Goal: Information Seeking & Learning: Understand process/instructions

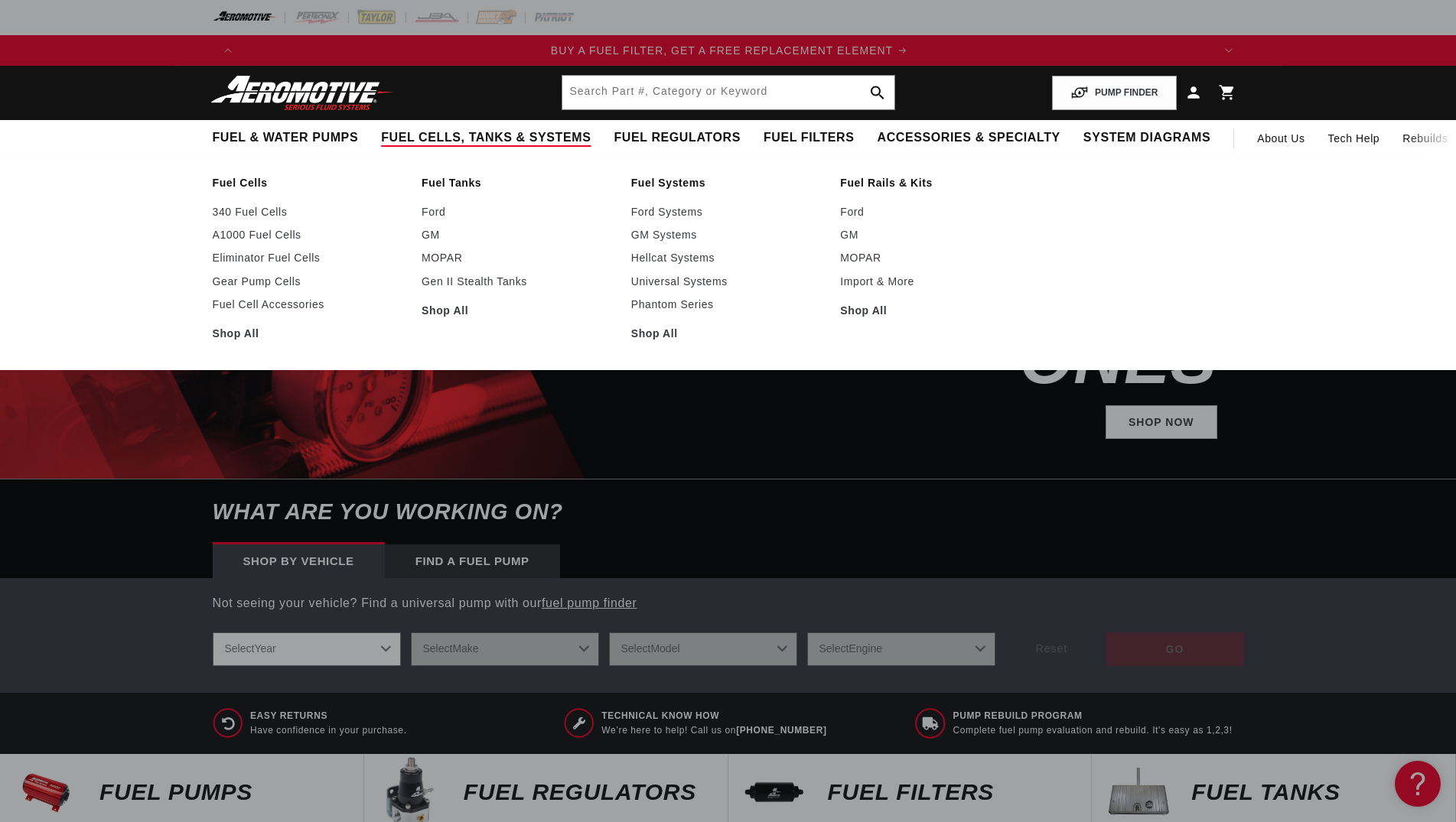
scroll to position [0, 970]
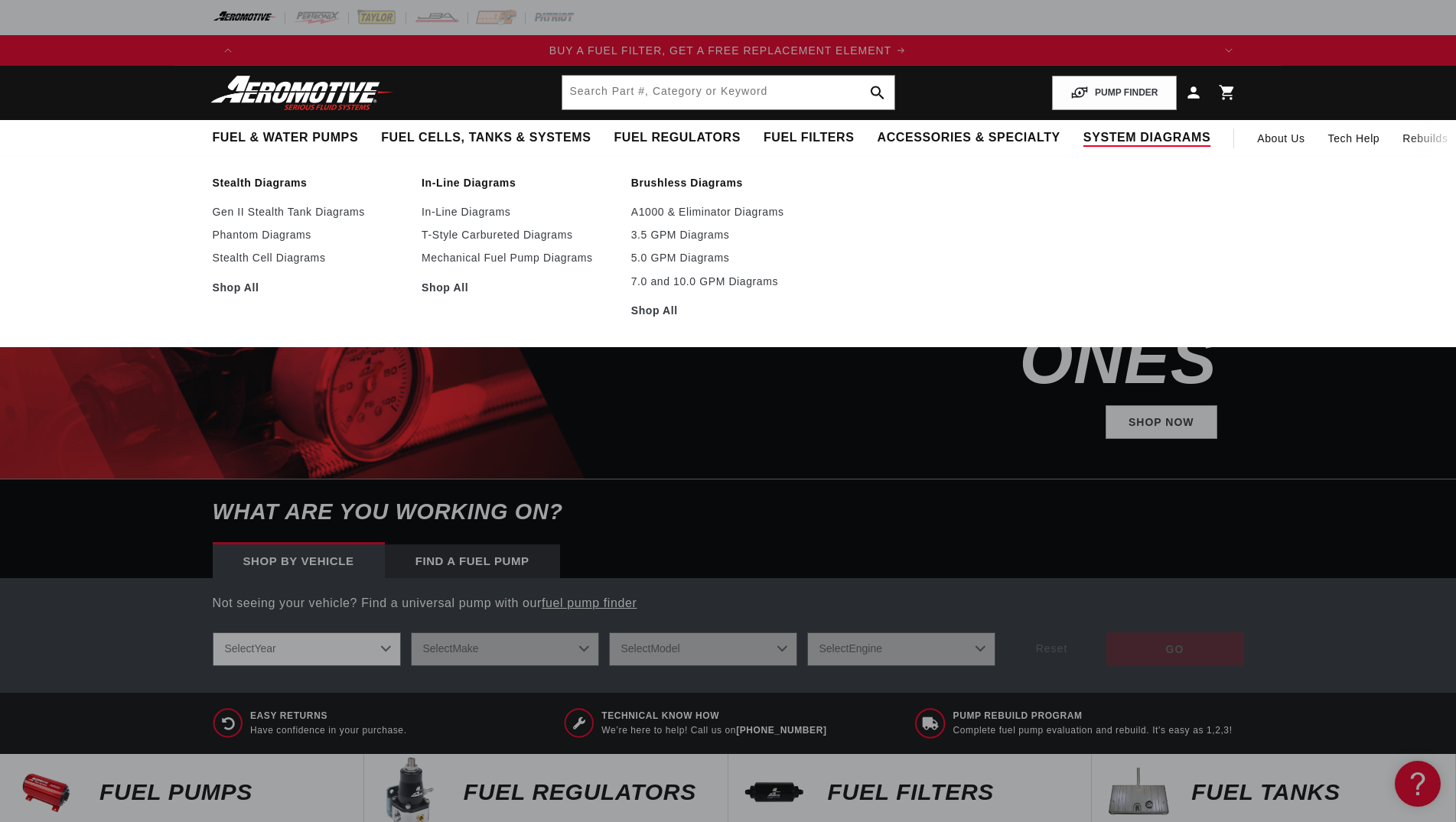
click at [1083, 132] on span "System Diagrams" at bounding box center [1146, 138] width 127 height 16
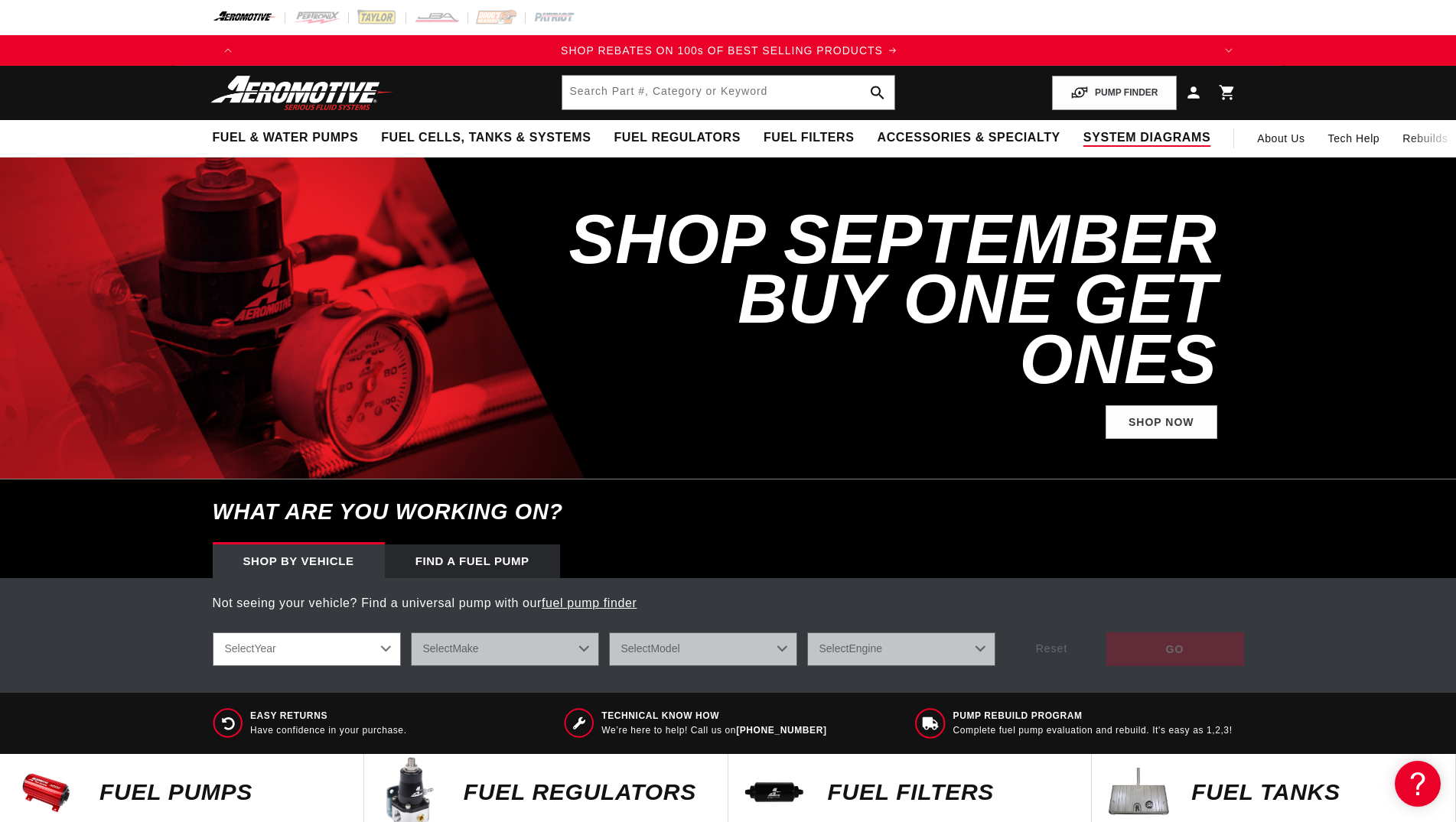
scroll to position [0, 1940]
click at [1072, 129] on summary "System Diagrams" at bounding box center [1147, 138] width 150 height 36
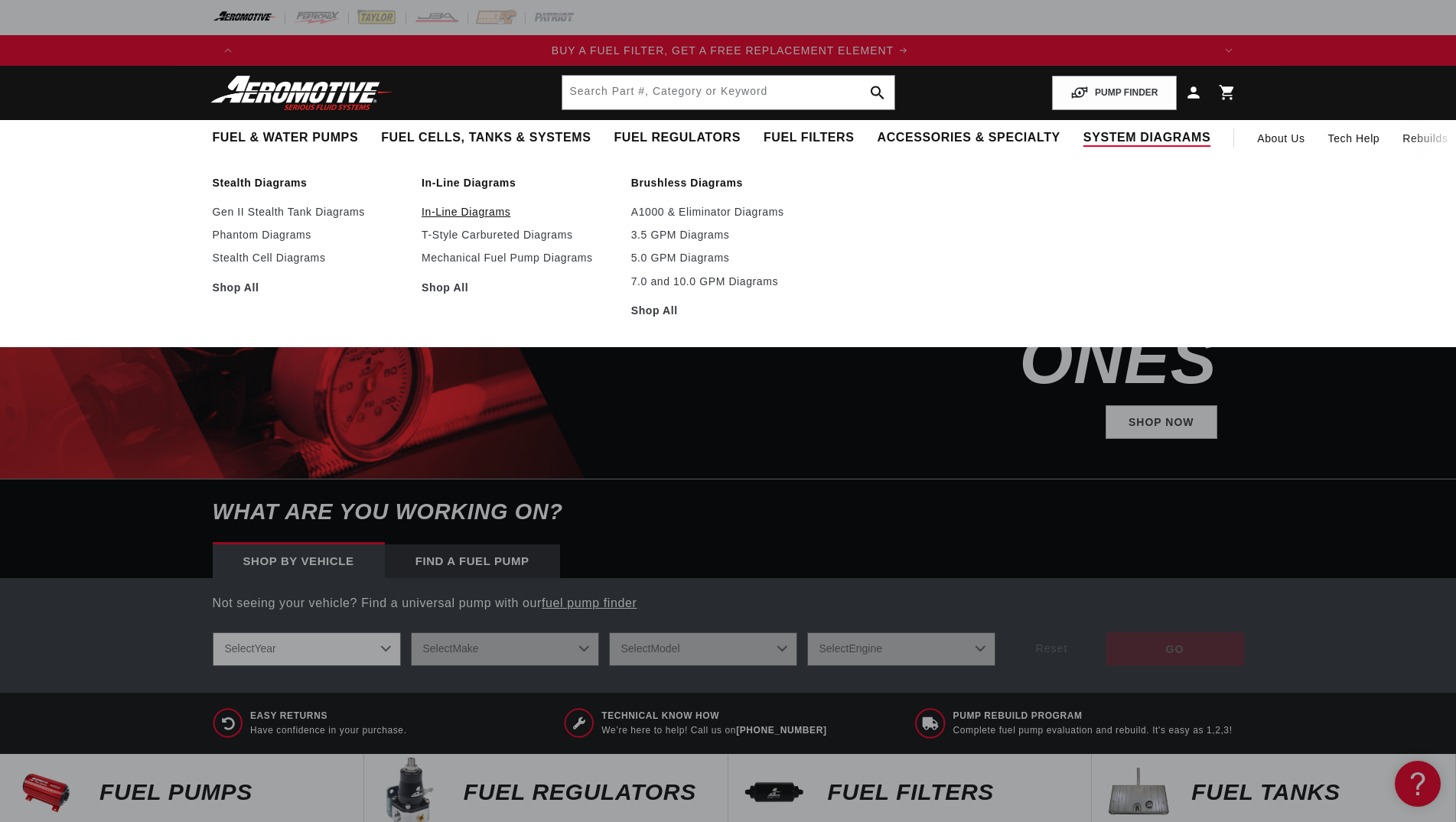
scroll to position [0, 970]
click at [707, 214] on link "A1000 & Eliminator Diagrams" at bounding box center [728, 212] width 194 height 14
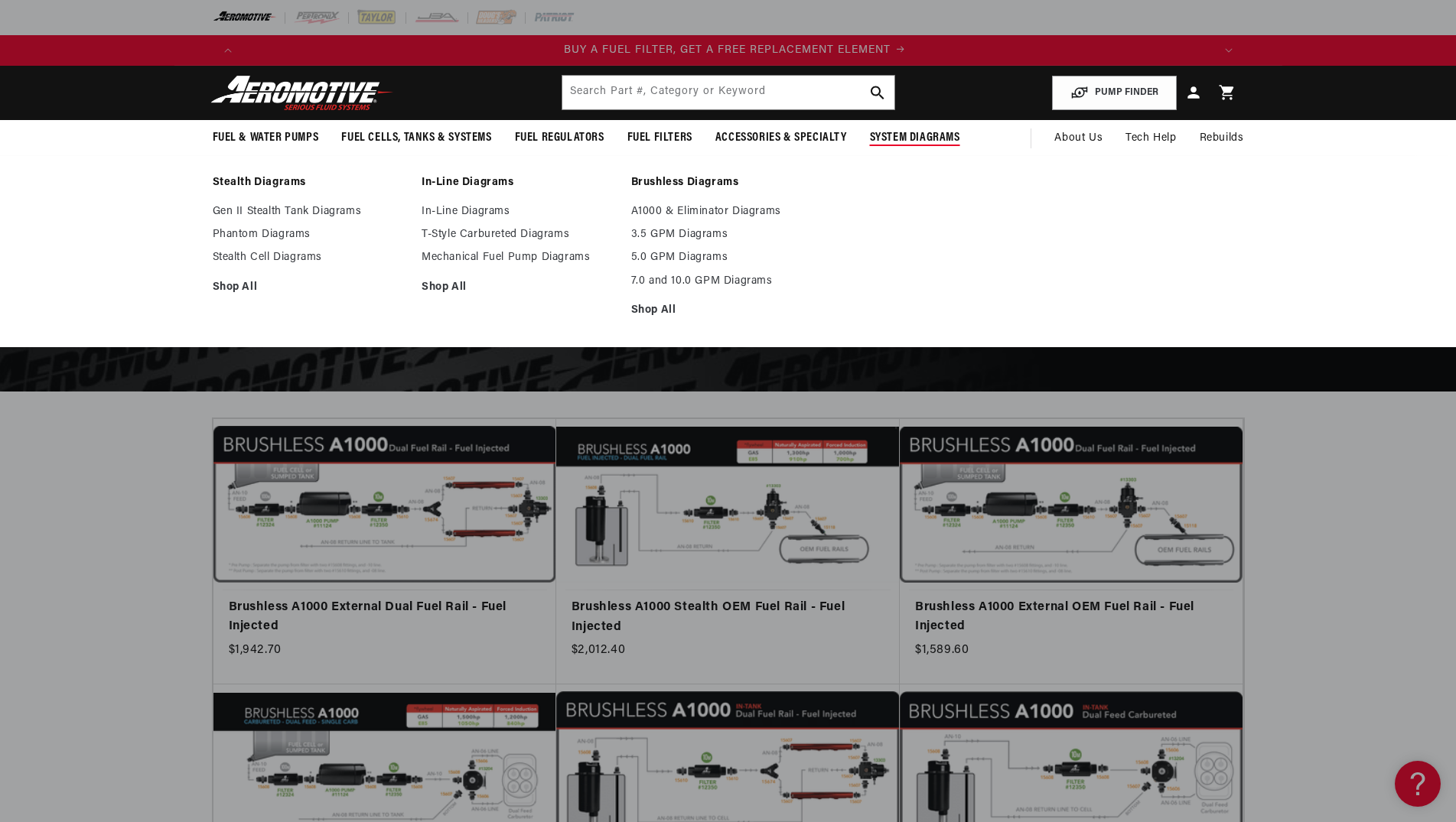
scroll to position [0, 970]
click at [487, 210] on link "In-Line Diagrams" at bounding box center [518, 212] width 194 height 14
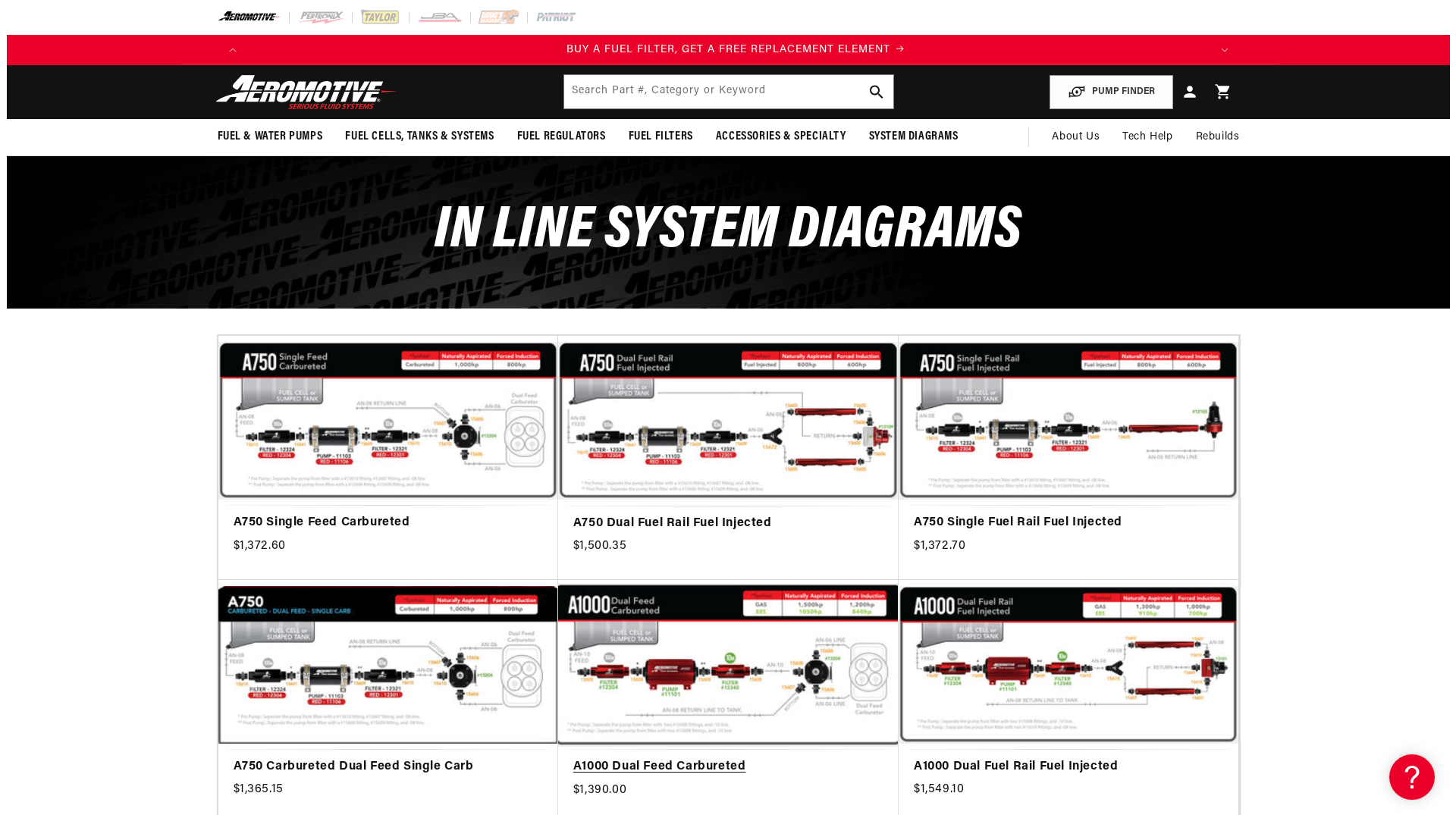
scroll to position [0, 961]
